Goal: Transaction & Acquisition: Purchase product/service

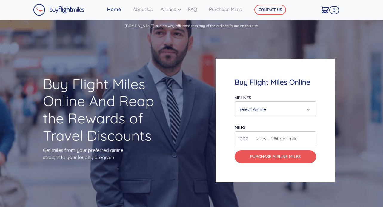
click at [306, 108] on div "Select Airline" at bounding box center [273, 108] width 70 height 11
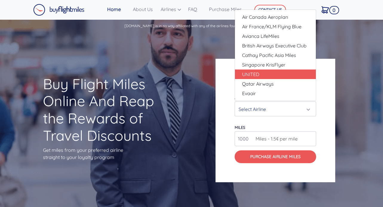
click at [269, 75] on link "UNITED" at bounding box center [275, 74] width 81 height 10
select select "UNITED"
type input "80000"
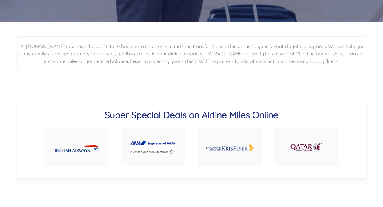
scroll to position [292, 0]
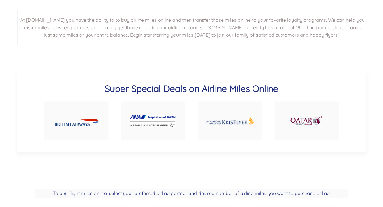
click at [153, 116] on img at bounding box center [152, 121] width 45 height 13
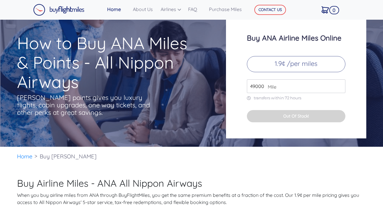
click at [339, 88] on input "49000" at bounding box center [296, 86] width 98 height 14
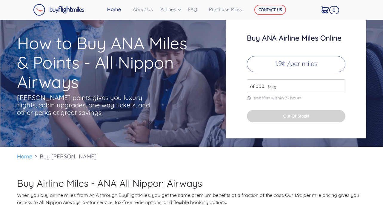
click at [340, 84] on input "67000" at bounding box center [296, 86] width 98 height 14
type input "103000"
click at [340, 84] on input "103000" at bounding box center [296, 86] width 98 height 14
click at [314, 83] on input "103000" at bounding box center [296, 86] width 98 height 14
click at [349, 109] on div "Buy [PERSON_NAME] Airline Miles Online 1.9¢ /per miles 103000 Mile transfers wi…" at bounding box center [296, 78] width 140 height 119
